Goal: Task Accomplishment & Management: Manage account settings

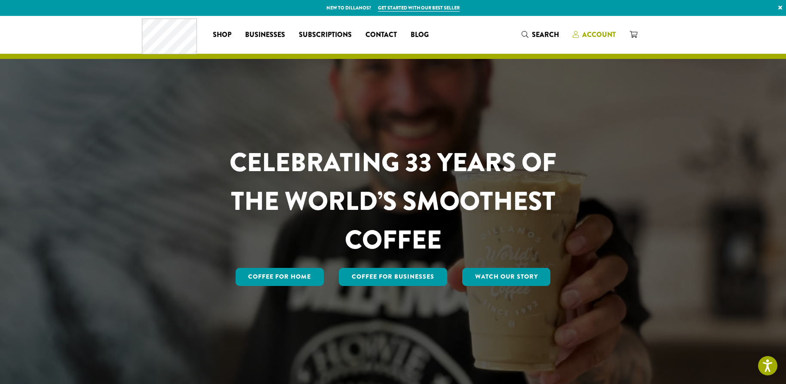
click at [590, 30] on span "Account" at bounding box center [599, 35] width 34 height 10
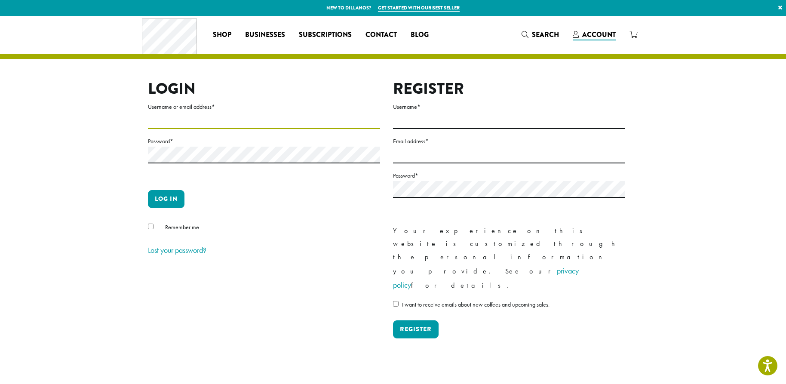
click at [253, 117] on input "Username or email address *" at bounding box center [264, 120] width 232 height 17
type input "**********"
click at [167, 197] on button "Log in" at bounding box center [166, 199] width 37 height 18
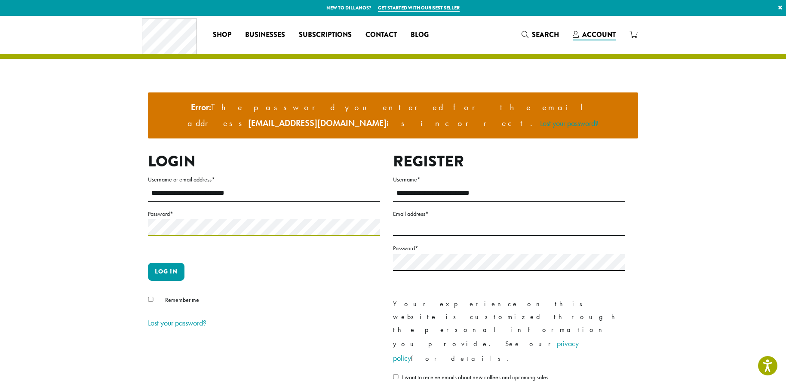
click at [123, 188] on section "**********" at bounding box center [393, 231] width 786 height 430
click at [148, 263] on button "Log in" at bounding box center [166, 272] width 37 height 18
click at [172, 264] on button "Log in" at bounding box center [166, 272] width 37 height 18
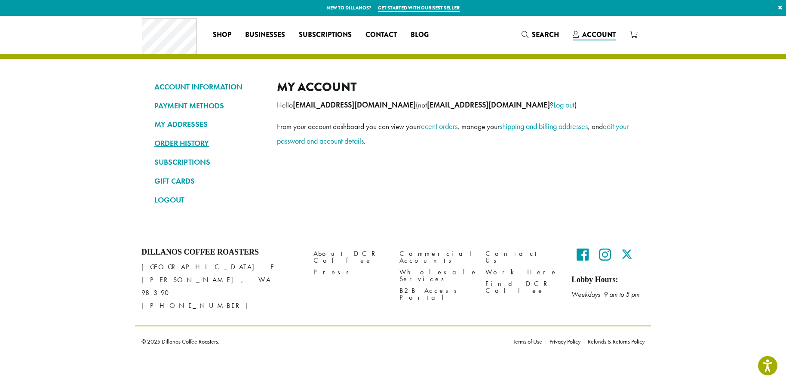
click at [179, 143] on link "ORDER HISTORY" at bounding box center [209, 143] width 110 height 15
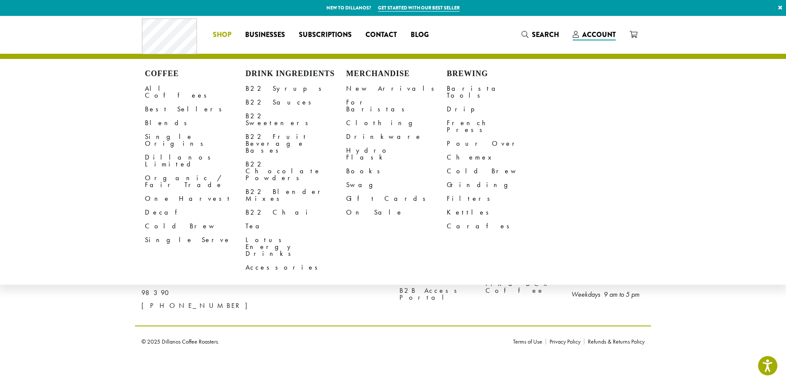
click at [234, 35] on link "Shop" at bounding box center [222, 35] width 32 height 14
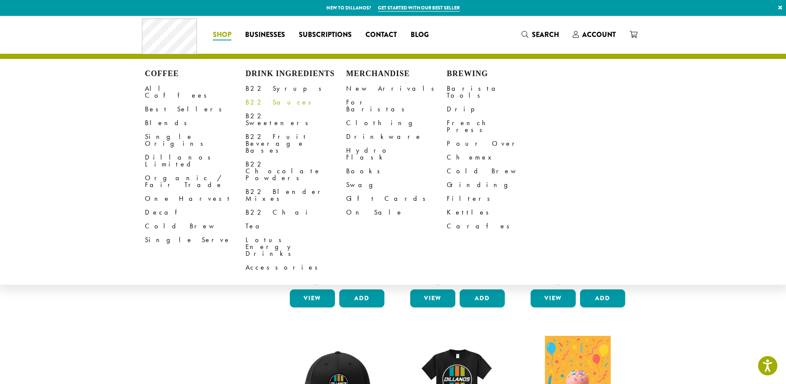
click at [269, 100] on link "B22 Sauces" at bounding box center [296, 102] width 101 height 14
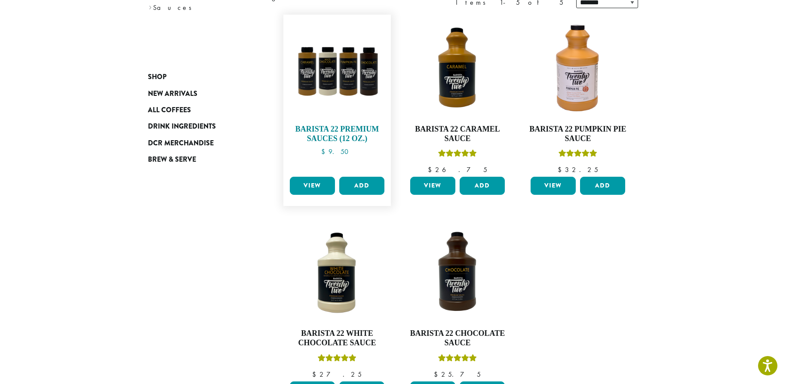
scroll to position [111, 0]
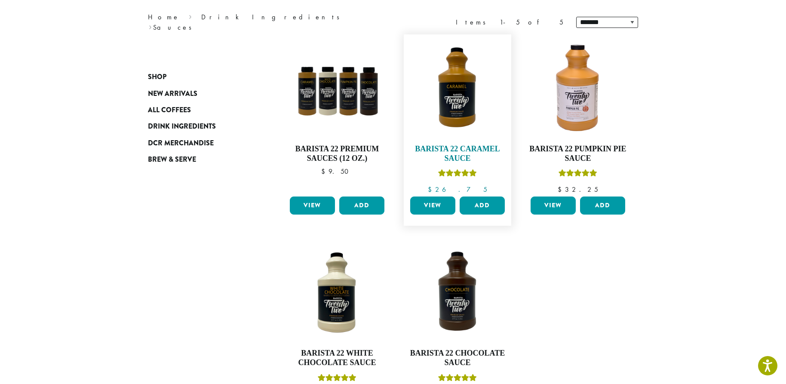
click at [483, 138] on link "Barista 22 Caramel Sauce $ 26.75" at bounding box center [457, 116] width 99 height 154
click at [425, 209] on link "View" at bounding box center [432, 206] width 45 height 18
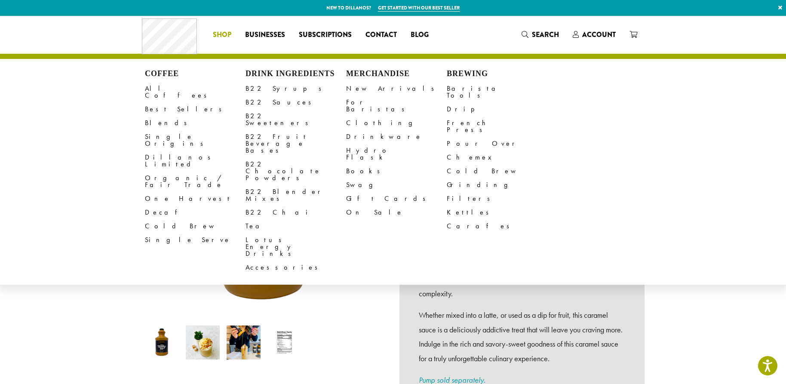
click at [228, 34] on span "Shop" at bounding box center [222, 35] width 18 height 11
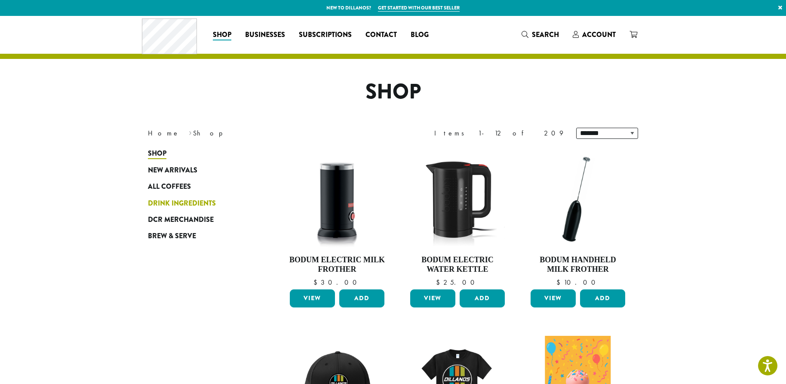
click at [184, 208] on span "Drink Ingredients" at bounding box center [182, 203] width 68 height 11
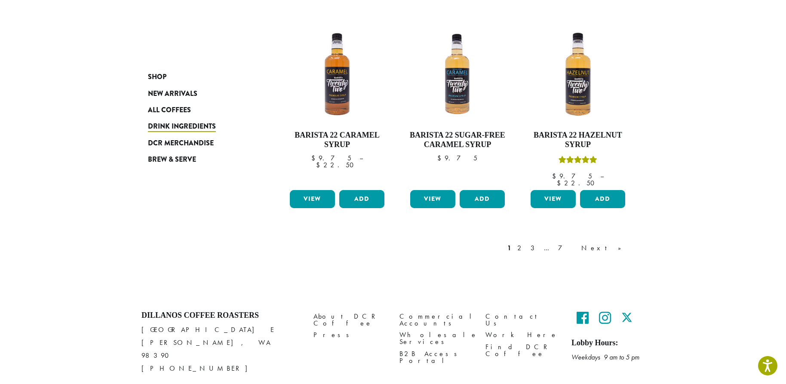
scroll to position [727, 0]
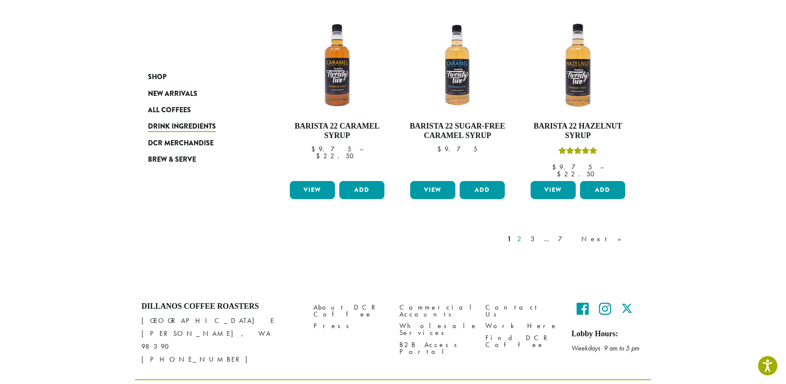
click at [527, 234] on link "2" at bounding box center [521, 239] width 11 height 10
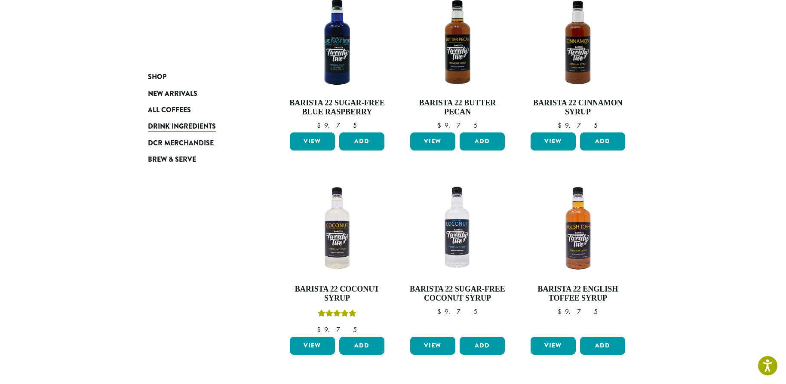
scroll to position [736, 0]
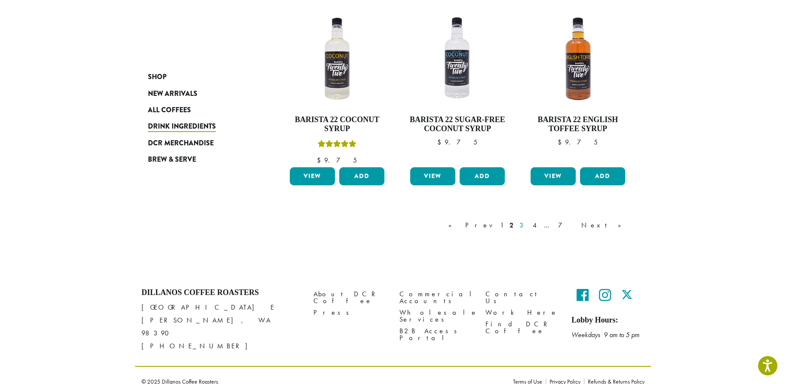
click at [529, 225] on link "3" at bounding box center [523, 225] width 11 height 10
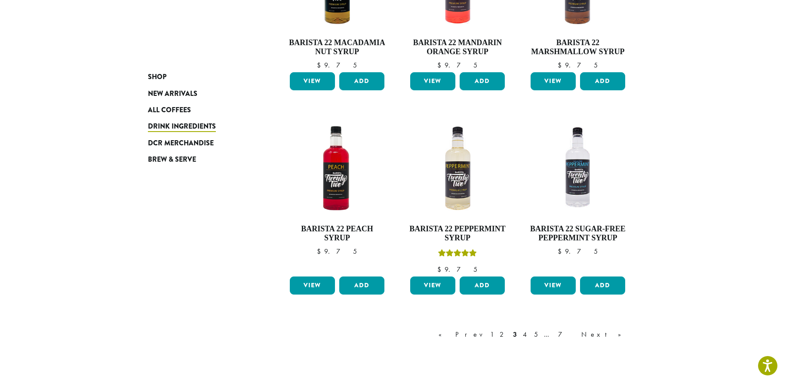
scroll to position [718, 0]
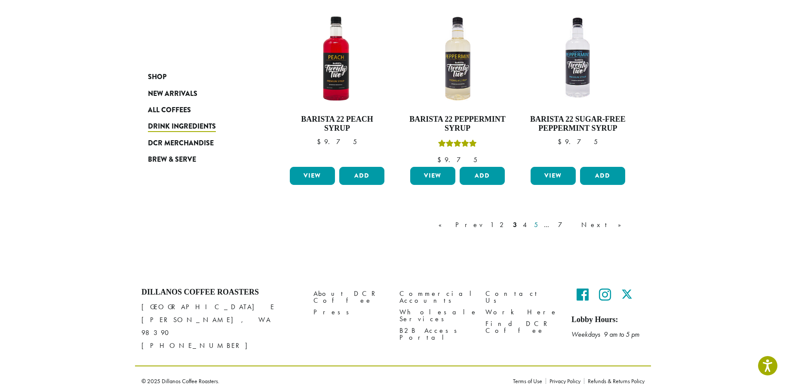
click at [540, 225] on link "5" at bounding box center [536, 225] width 7 height 10
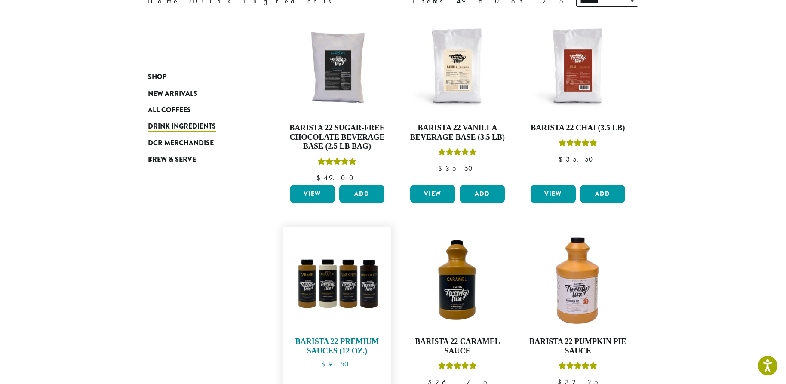
scroll to position [150, 0]
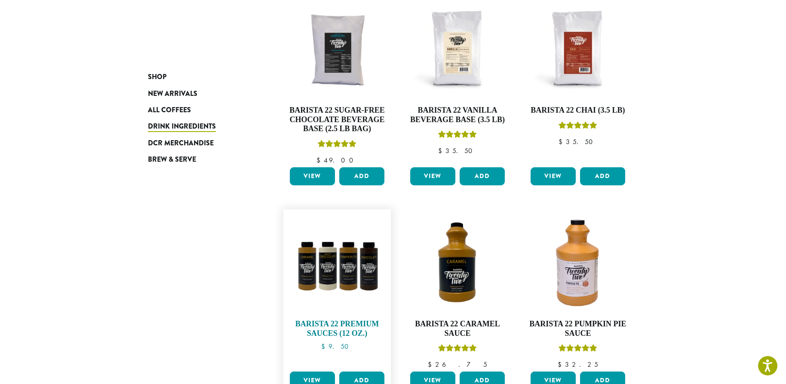
click at [328, 260] on img at bounding box center [337, 263] width 99 height 99
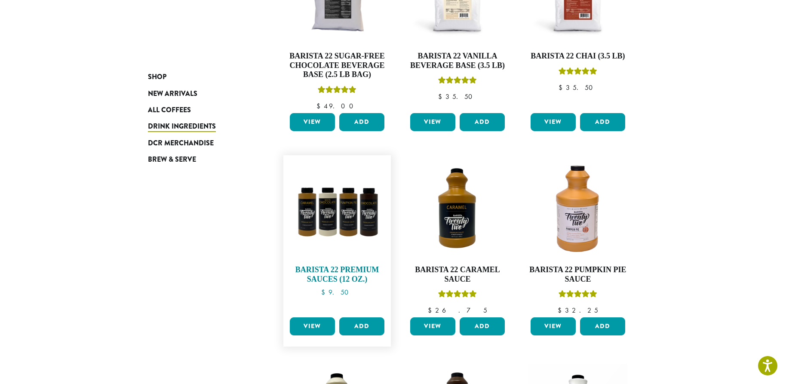
scroll to position [205, 0]
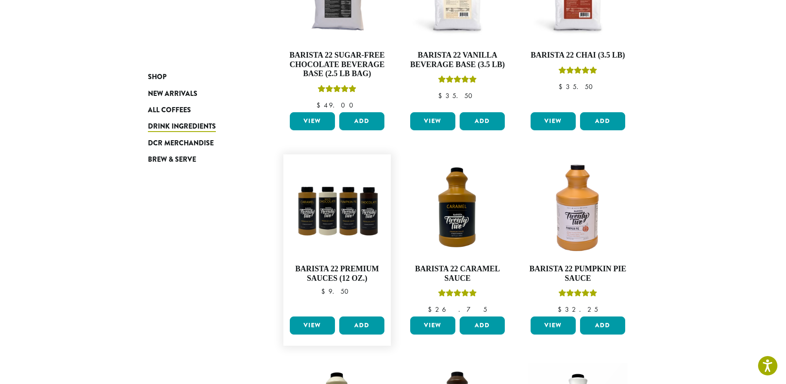
click at [316, 329] on link "View" at bounding box center [312, 326] width 45 height 18
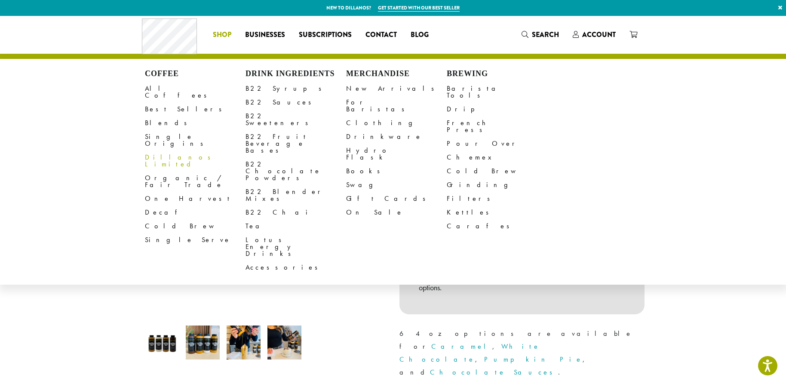
click at [229, 35] on span "Shop" at bounding box center [222, 35] width 18 height 11
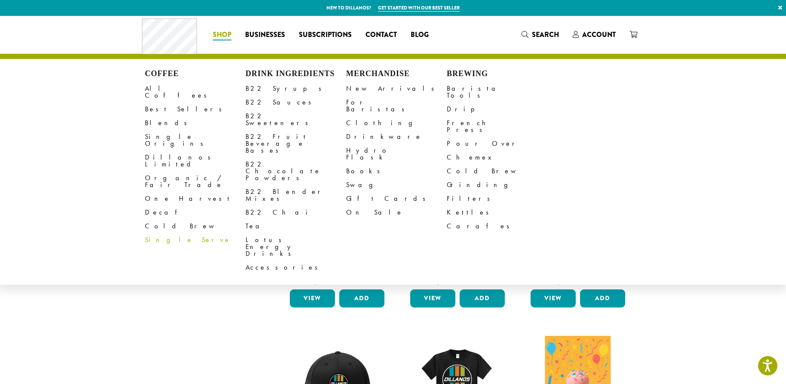
click at [160, 233] on link "Single Serve" at bounding box center [195, 240] width 101 height 14
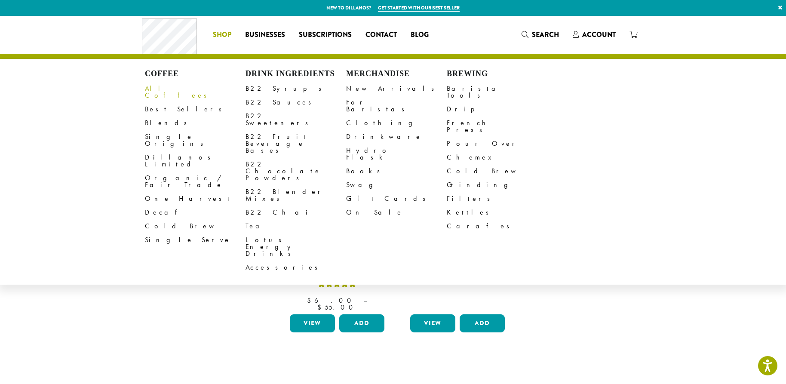
click at [157, 85] on link "All Coffees" at bounding box center [195, 92] width 101 height 21
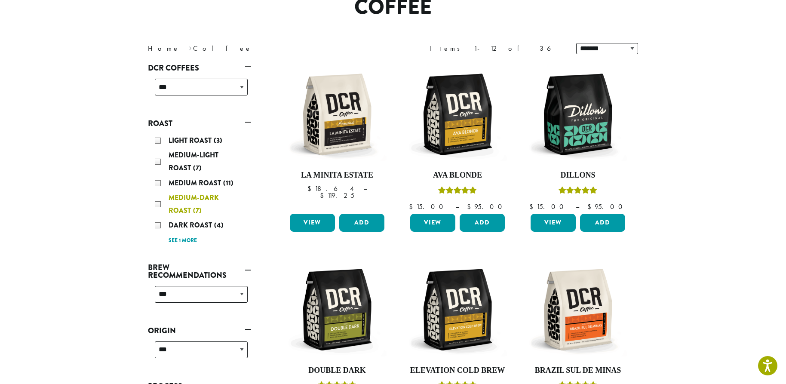
scroll to position [78, 0]
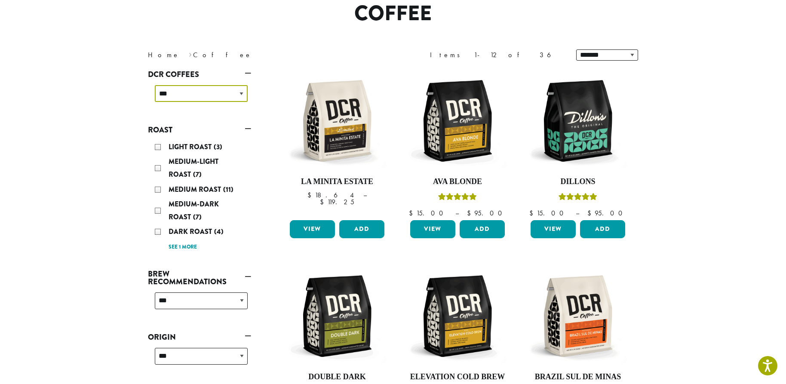
click at [240, 95] on select "**********" at bounding box center [201, 93] width 93 height 17
select select "**********"
click at [155, 85] on select "**********" at bounding box center [201, 93] width 93 height 17
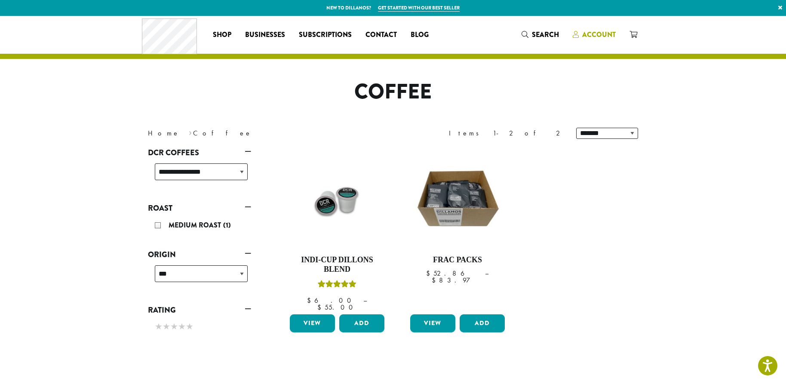
click at [588, 40] on span "Account" at bounding box center [594, 35] width 43 height 11
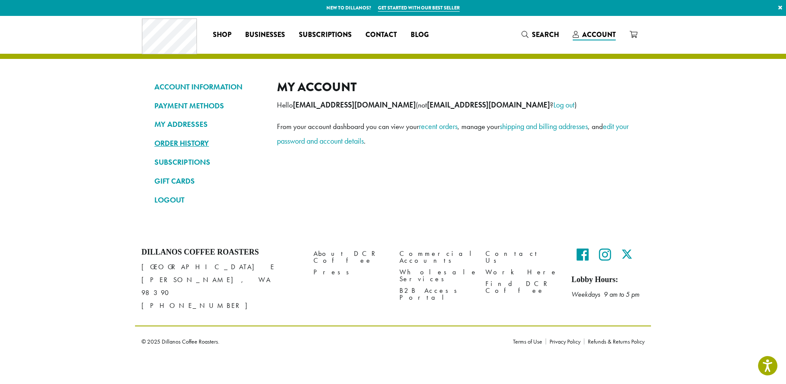
click at [195, 144] on link "ORDER HISTORY" at bounding box center [209, 143] width 110 height 15
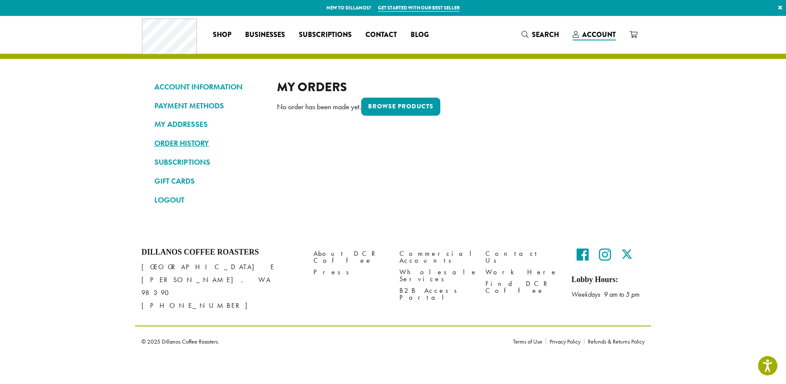
click at [187, 142] on link "ORDER HISTORY" at bounding box center [209, 143] width 110 height 15
